Goal: Information Seeking & Learning: Learn about a topic

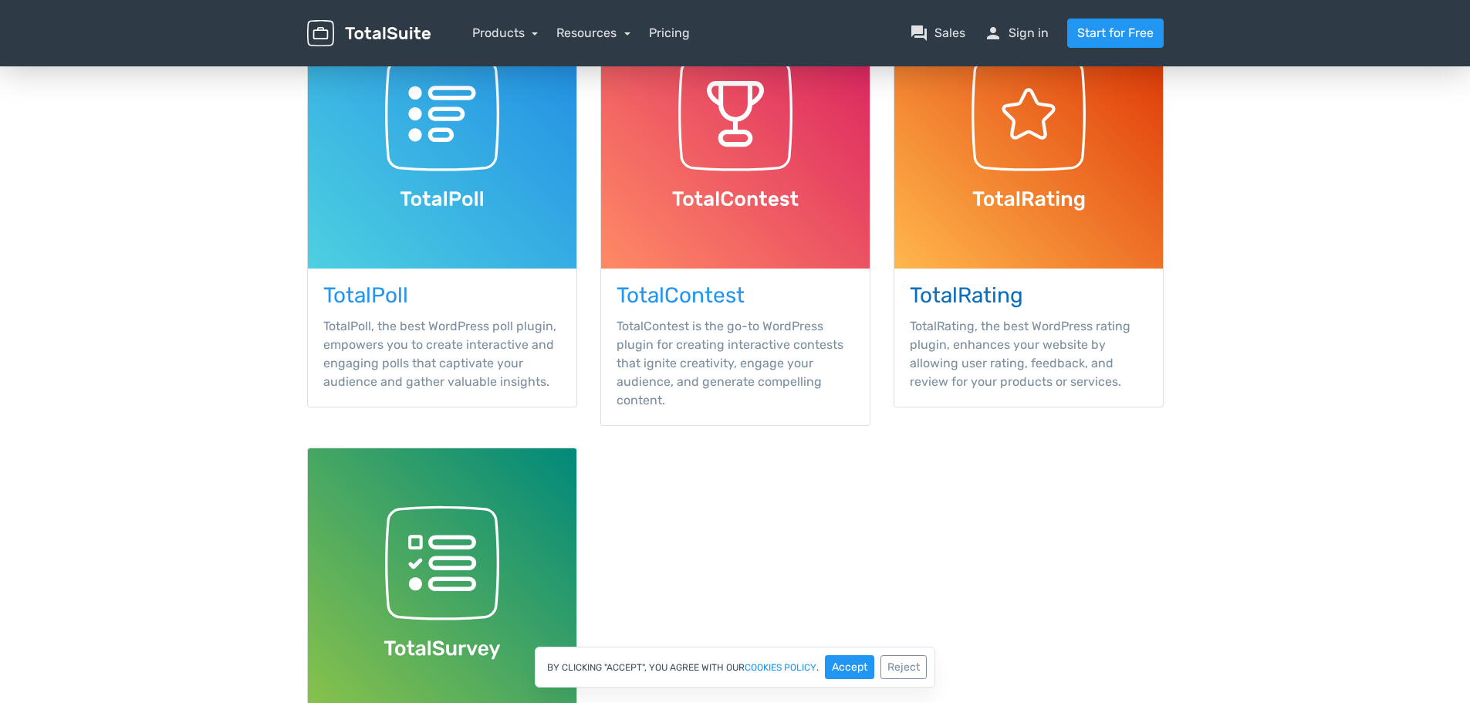
scroll to position [386, 0]
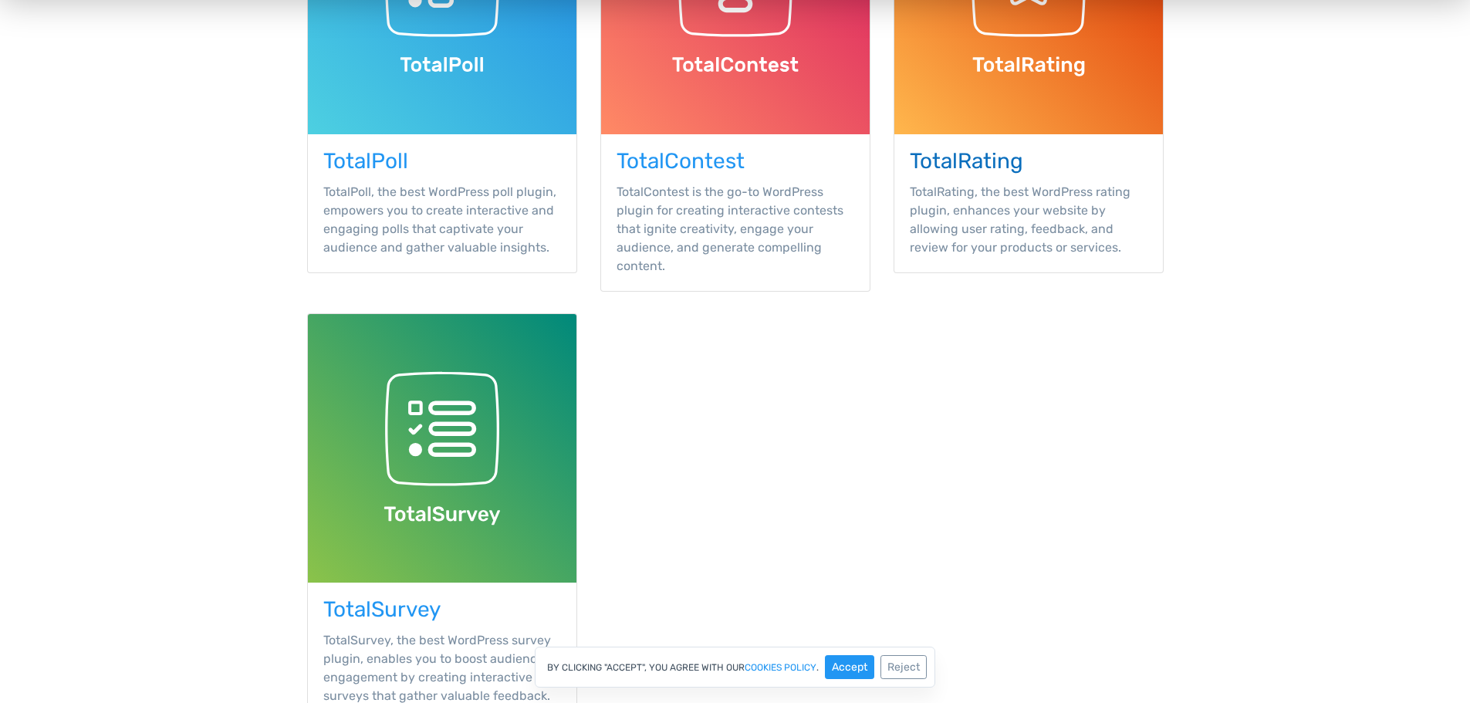
click at [993, 221] on span "TotalRating, the best WordPress rating plugin, enhances your website by allowin…" at bounding box center [1020, 219] width 221 height 70
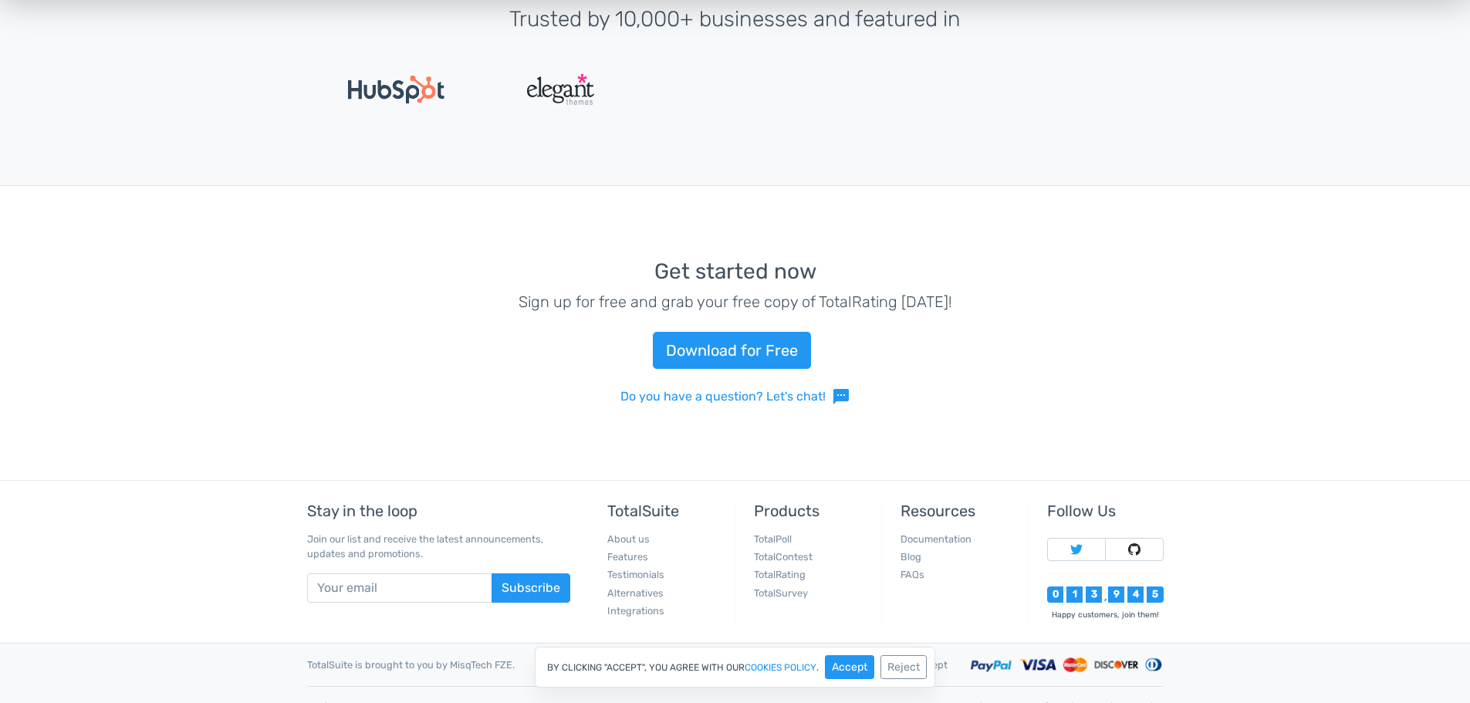
scroll to position [3217, 0]
